Goal: Information Seeking & Learning: Compare options

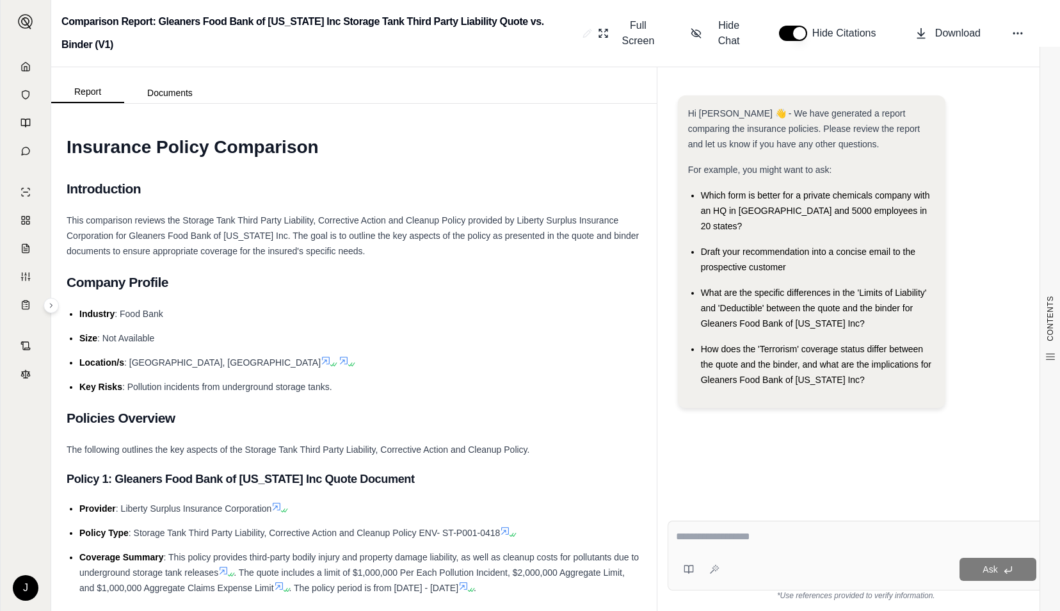
click at [622, 160] on h1 "Insurance Policy Comparison" at bounding box center [354, 147] width 575 height 36
click at [24, 67] on polyline at bounding box center [25, 69] width 3 height 4
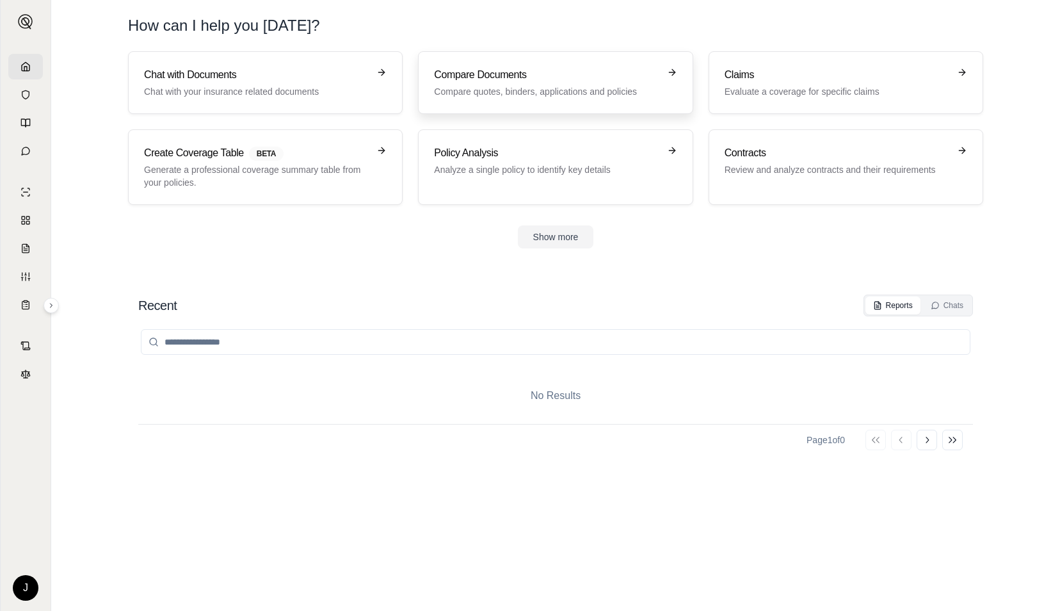
click at [534, 99] on link "Compare Documents Compare quotes, binders, applications and policies" at bounding box center [555, 82] width 275 height 63
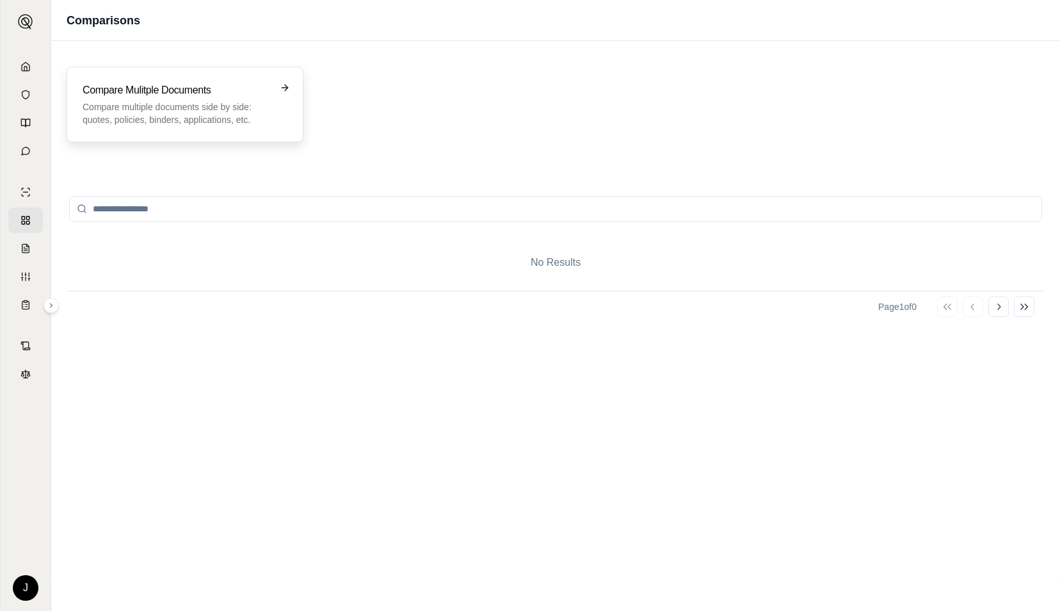
click at [223, 113] on p "Compare multiple documents side by side: quotes, policies, binders, application…" at bounding box center [176, 114] width 187 height 26
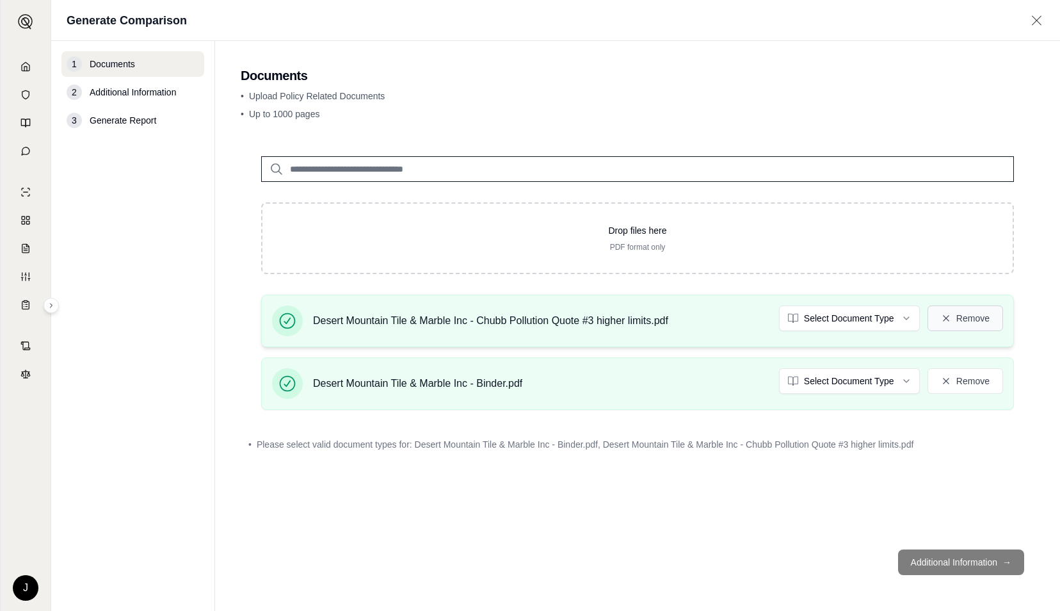
click at [971, 320] on button "Remove" at bounding box center [966, 318] width 76 height 26
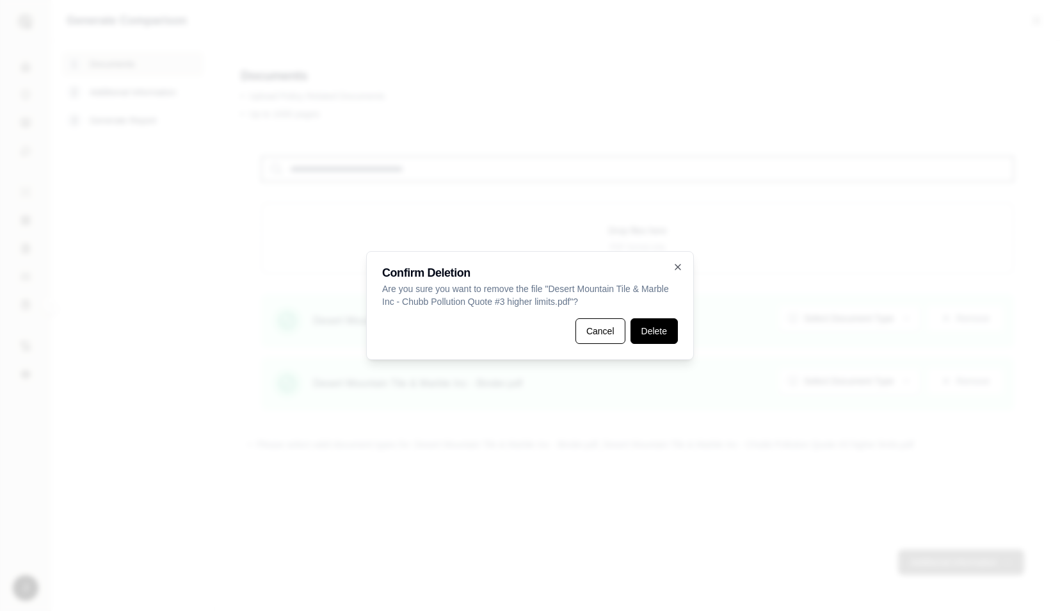
click at [648, 326] on button "Delete" at bounding box center [654, 331] width 47 height 26
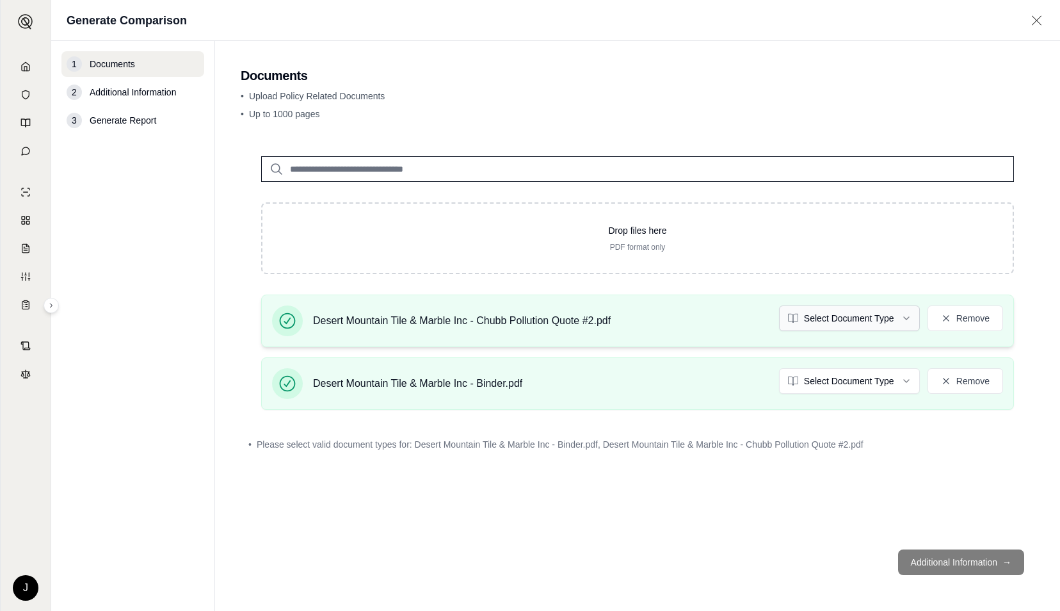
click at [855, 322] on html "J Generate Comparison 1 Documents 2 Additional Information 3 Generate Report Do…" at bounding box center [530, 305] width 1060 height 611
click at [830, 375] on html "J Generate Comparison 1 Documents 2 Additional Information 3 Generate Report Do…" at bounding box center [530, 305] width 1060 height 611
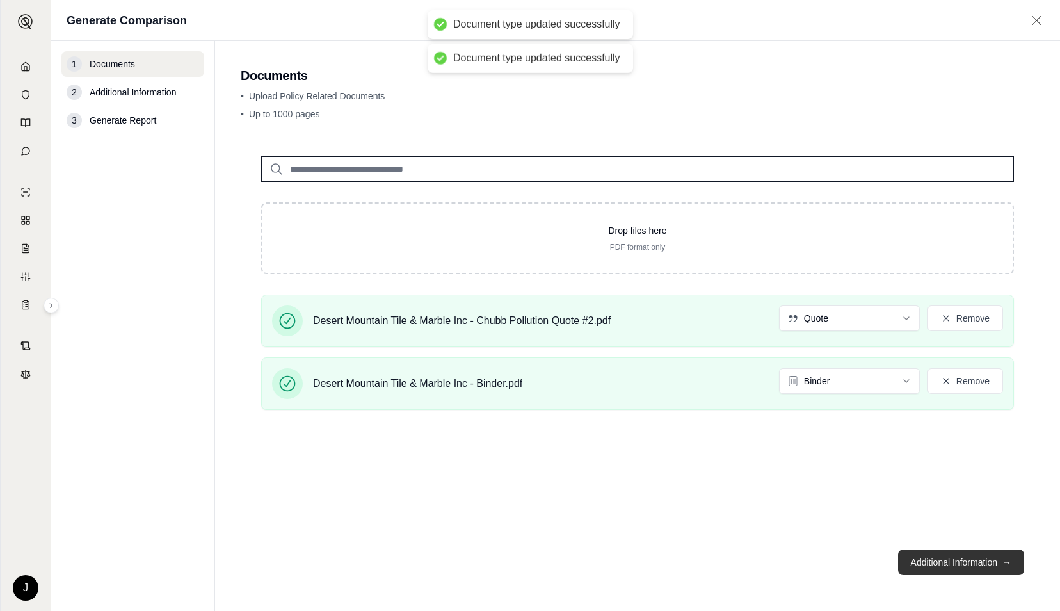
click at [949, 557] on button "Additional Information →" at bounding box center [961, 562] width 126 height 26
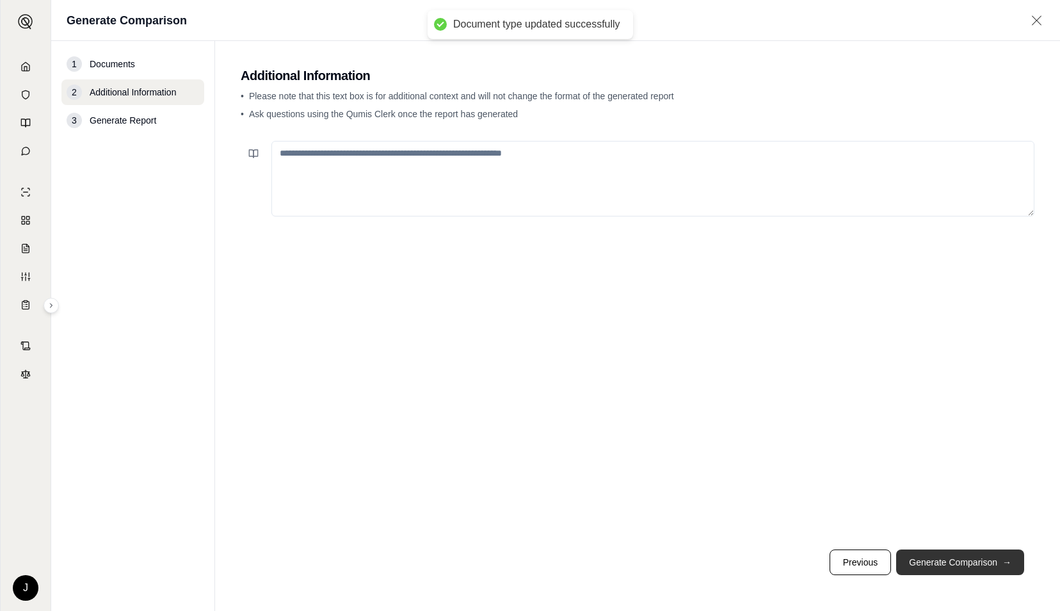
click at [949, 557] on button "Generate Comparison →" at bounding box center [960, 562] width 128 height 26
